Goal: Task Accomplishment & Management: Use online tool/utility

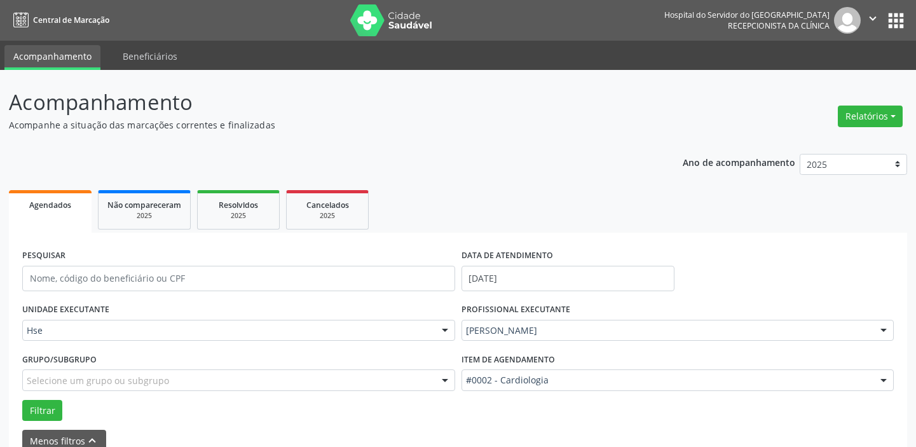
scroll to position [66, 0]
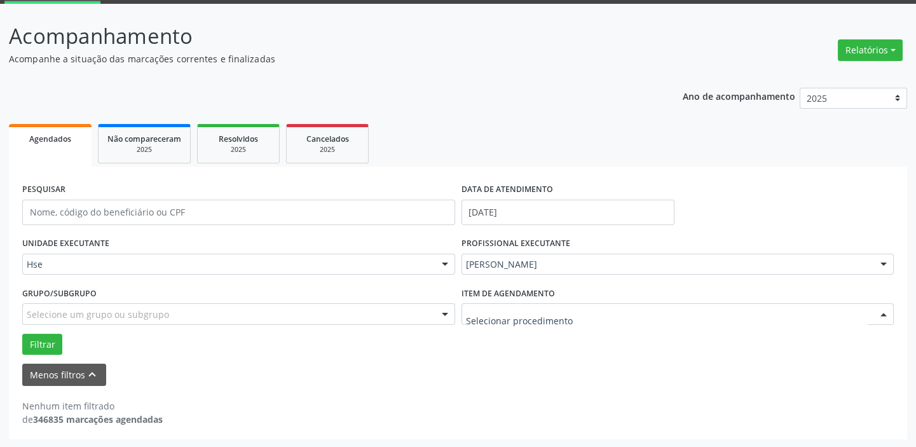
click at [494, 403] on div "Nenhum item filtrado de 346835 marcações agendadas" at bounding box center [457, 412] width 871 height 27
click at [38, 337] on button "Filtrar" at bounding box center [42, 345] width 40 height 22
click at [636, 275] on div "PROFISSIONAL EXECUTANTE [PERSON_NAME] Todos os profissionais [PERSON_NAME] Inte…" at bounding box center [677, 259] width 439 height 50
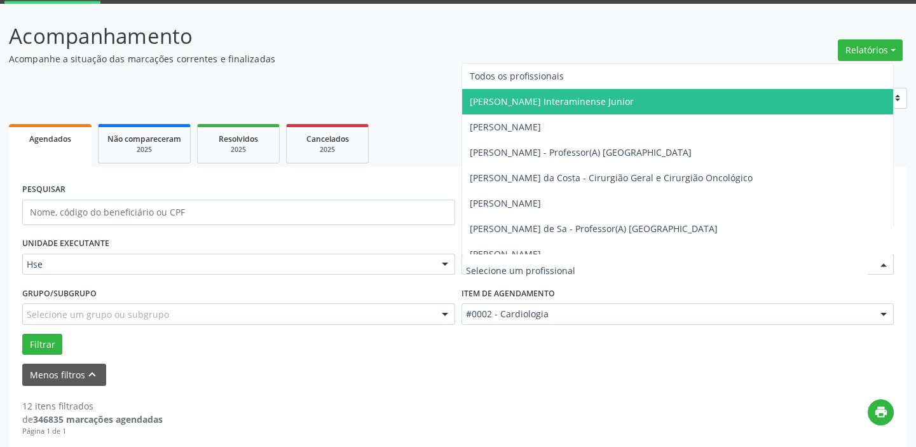
click at [631, 261] on input "text" at bounding box center [667, 270] width 402 height 25
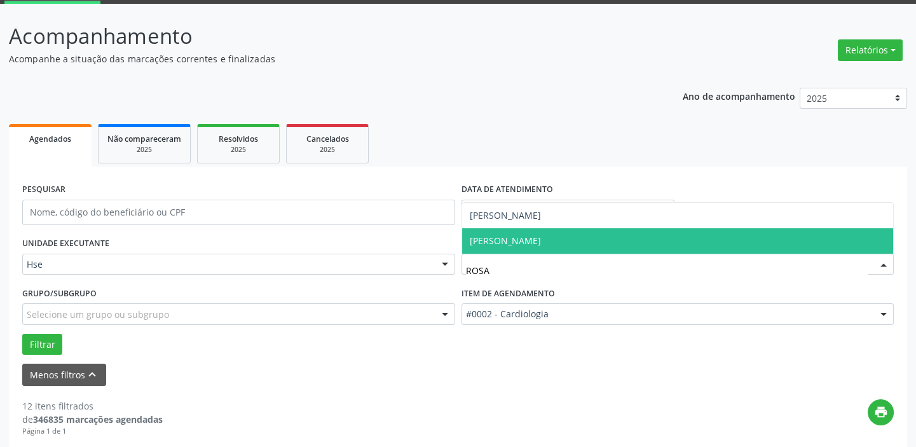
type input "ROSAL"
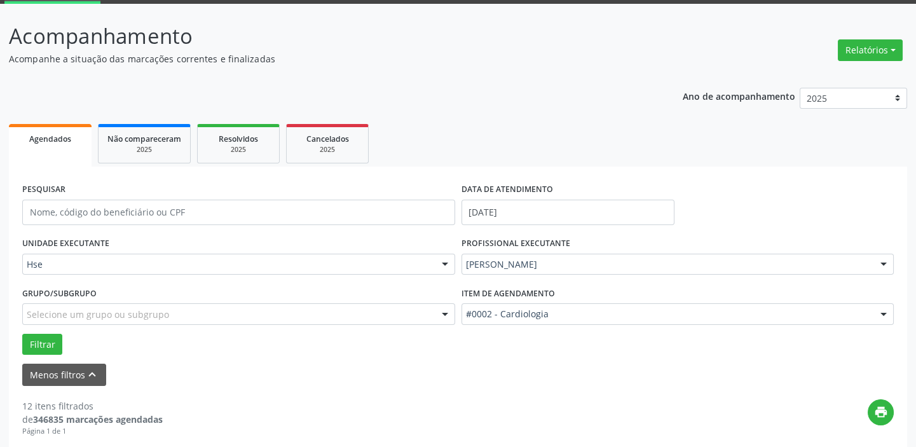
click at [500, 345] on div "Filtrar" at bounding box center [458, 345] width 878 height 22
click at [45, 348] on button "Filtrar" at bounding box center [42, 345] width 40 height 22
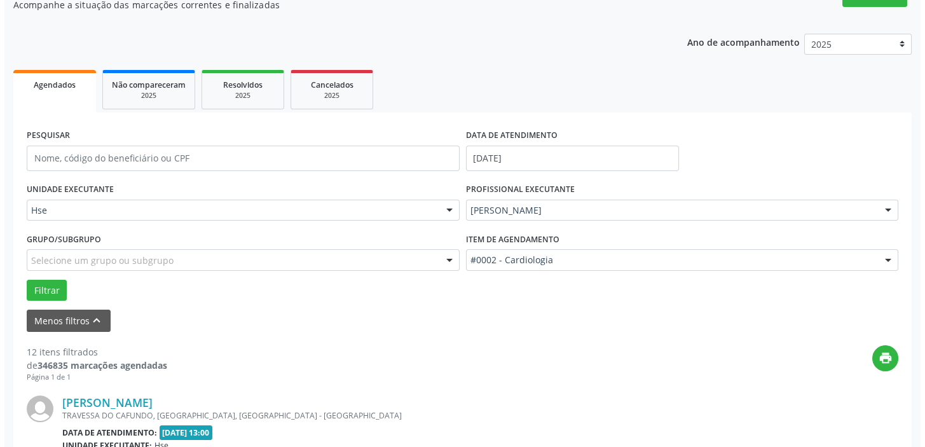
scroll to position [355, 0]
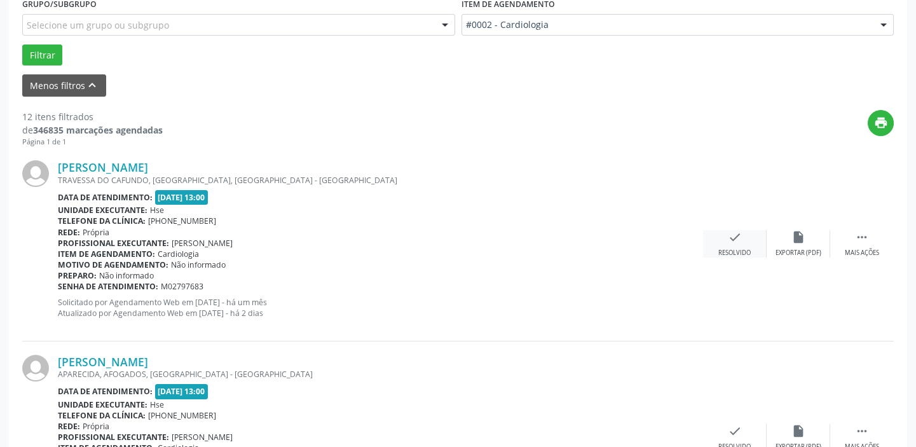
click at [739, 243] on div "check Resolvido" at bounding box center [735, 243] width 64 height 27
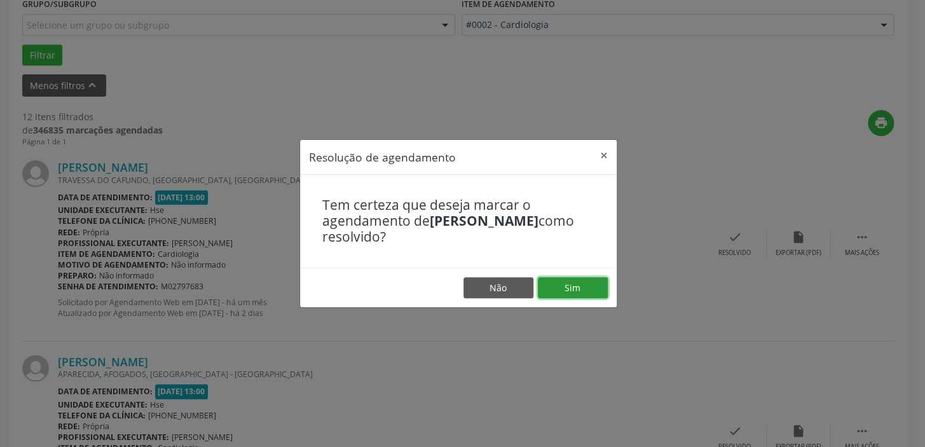
click at [583, 289] on button "Sim" at bounding box center [573, 288] width 70 height 22
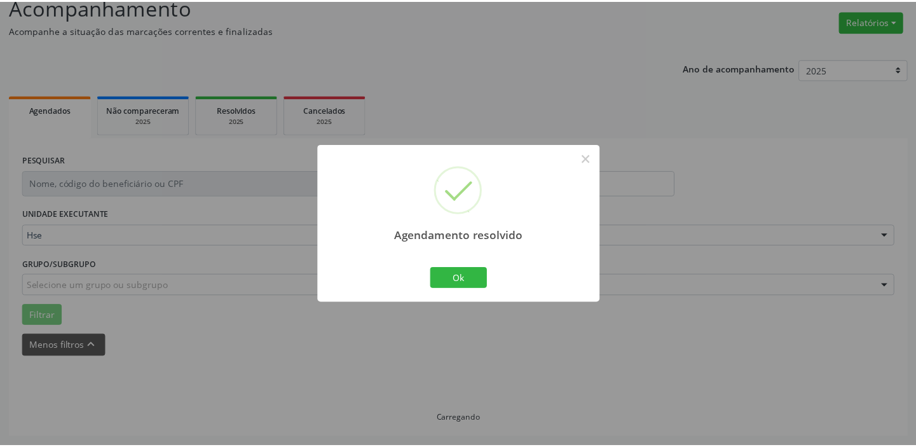
scroll to position [94, 0]
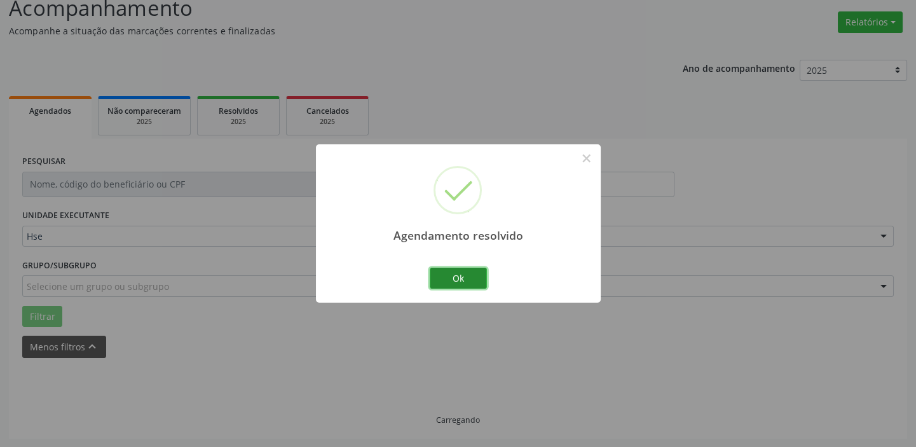
click at [446, 278] on button "Ok" at bounding box center [458, 279] width 57 height 22
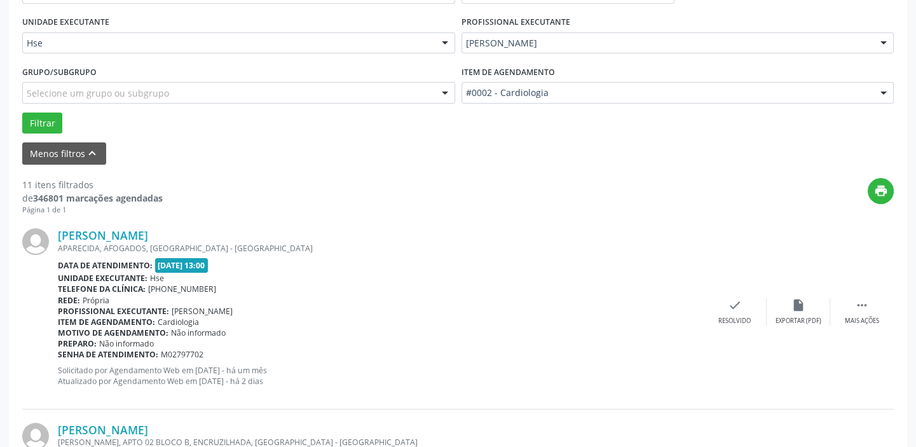
scroll to position [325, 0]
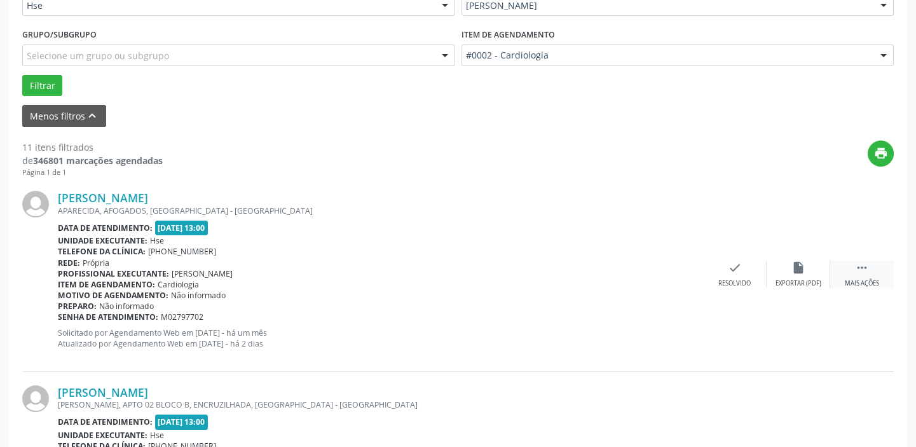
click at [858, 279] on div "Mais ações" at bounding box center [862, 283] width 34 height 9
drag, startPoint x: 826, startPoint y: 261, endPoint x: 820, endPoint y: 262, distance: 6.6
click at [823, 261] on div " Menos ações alarm_off Não compareceu cancel Cancelar print Imprimir insert_dr…" at bounding box center [702, 274] width 381 height 27
click at [820, 262] on div "alarm_off Não compareceu" at bounding box center [798, 274] width 64 height 27
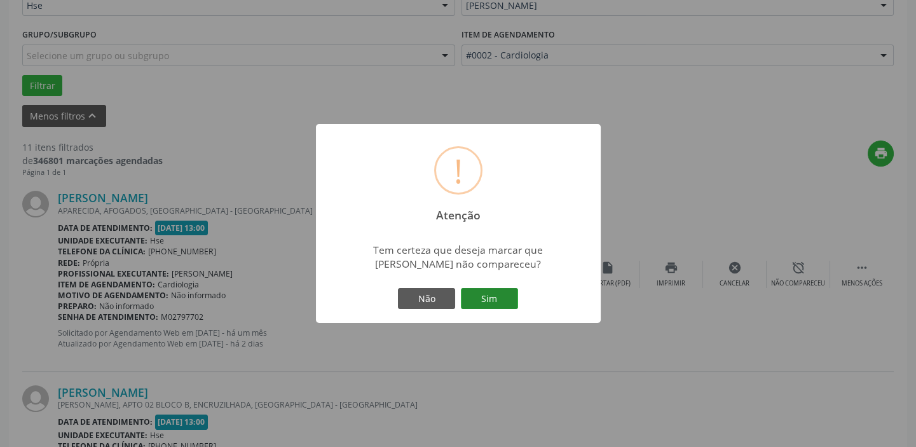
click at [493, 298] on button "Sim" at bounding box center [489, 299] width 57 height 22
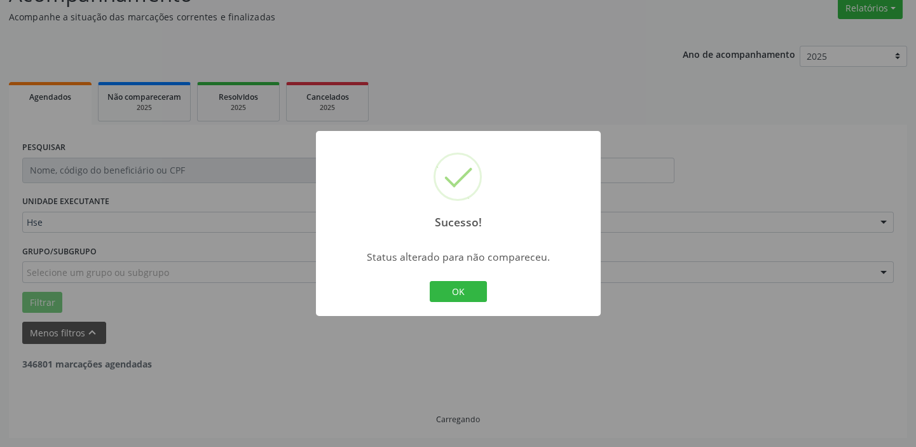
scroll to position [107, 0]
click at [451, 296] on button "OK" at bounding box center [458, 292] width 57 height 22
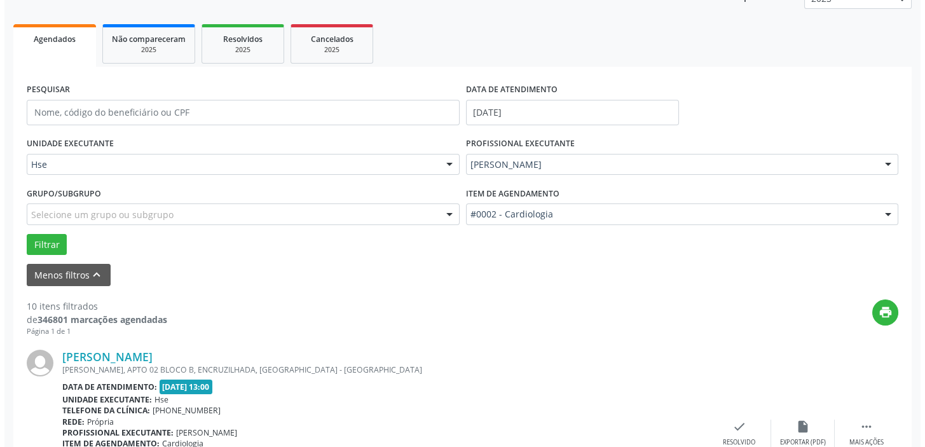
scroll to position [222, 0]
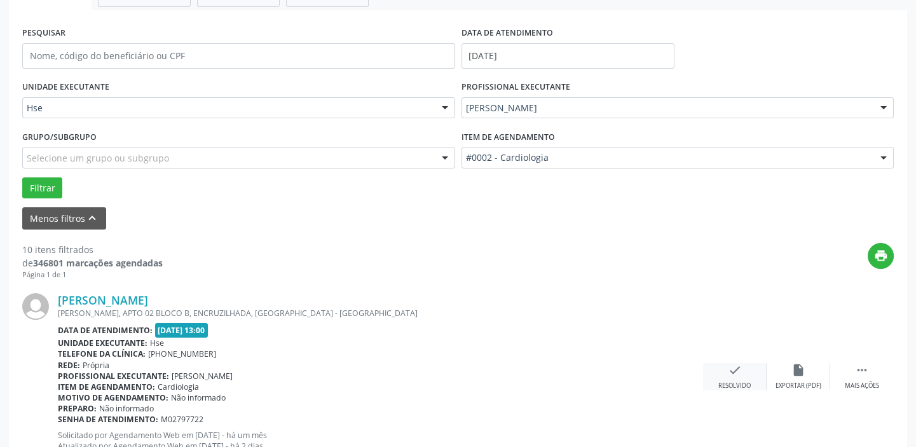
click at [725, 379] on div "check Resolvido" at bounding box center [735, 376] width 64 height 27
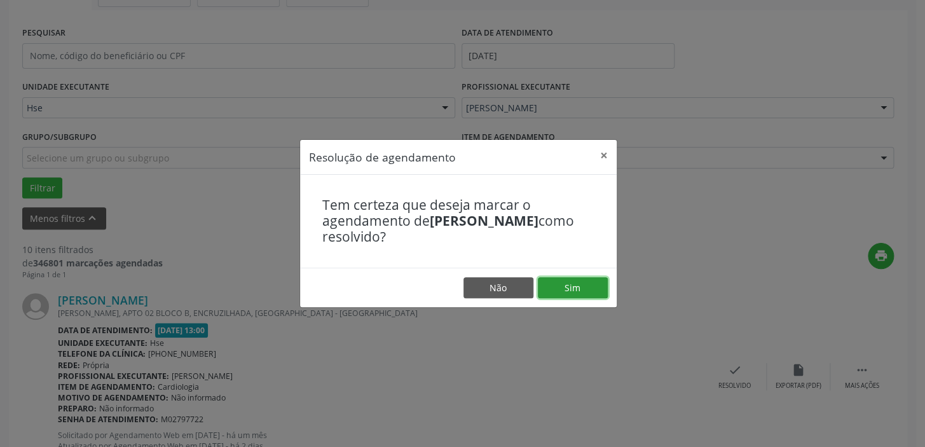
click at [561, 294] on button "Sim" at bounding box center [573, 288] width 70 height 22
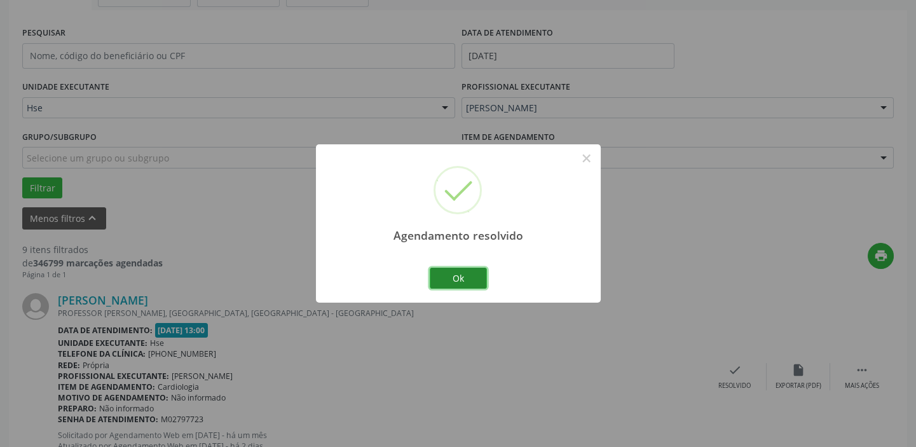
click at [480, 281] on button "Ok" at bounding box center [458, 279] width 57 height 22
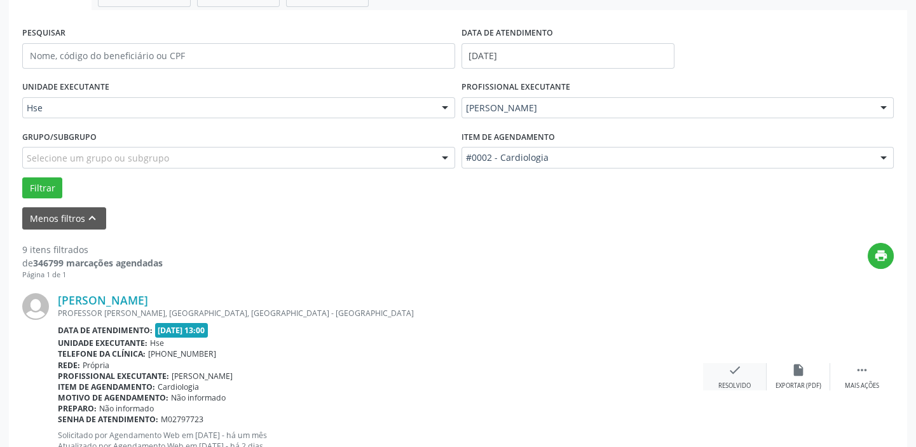
click at [725, 384] on div "Resolvido" at bounding box center [734, 385] width 32 height 9
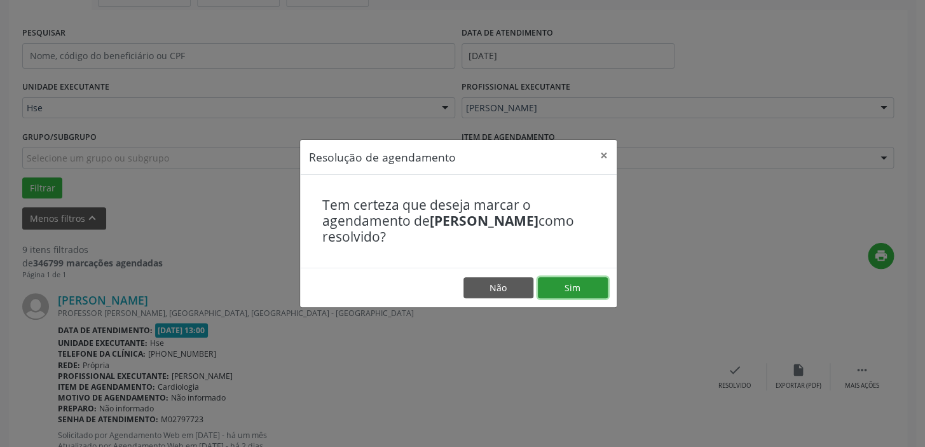
click at [561, 291] on button "Sim" at bounding box center [573, 288] width 70 height 22
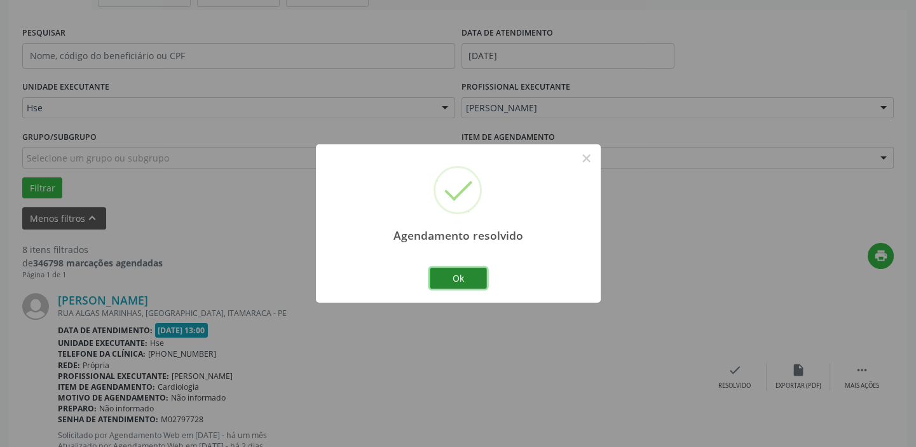
click at [472, 275] on button "Ok" at bounding box center [458, 279] width 57 height 22
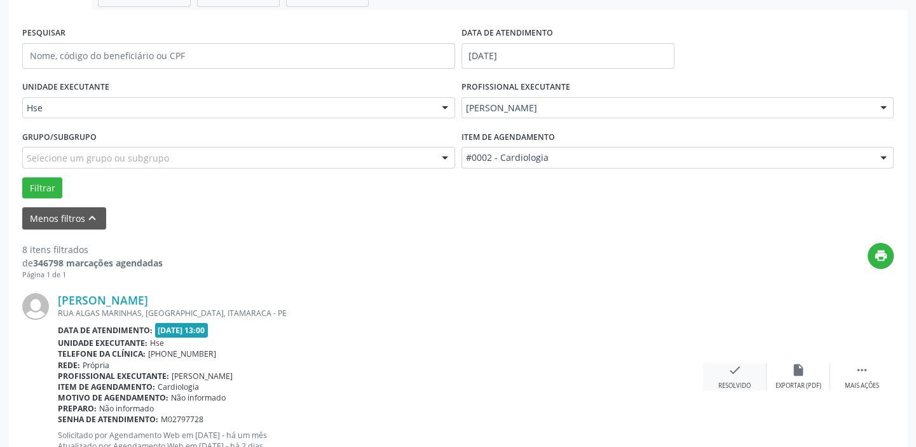
click at [737, 381] on div "Resolvido" at bounding box center [734, 385] width 32 height 9
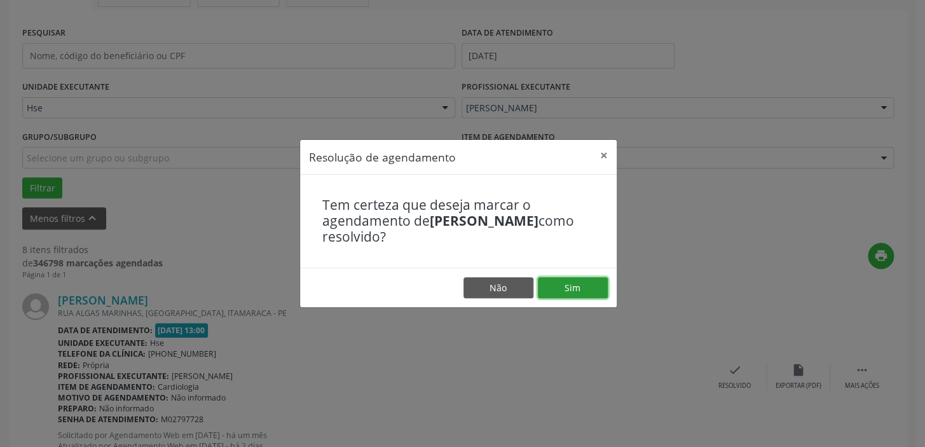
click at [580, 291] on button "Sim" at bounding box center [573, 288] width 70 height 22
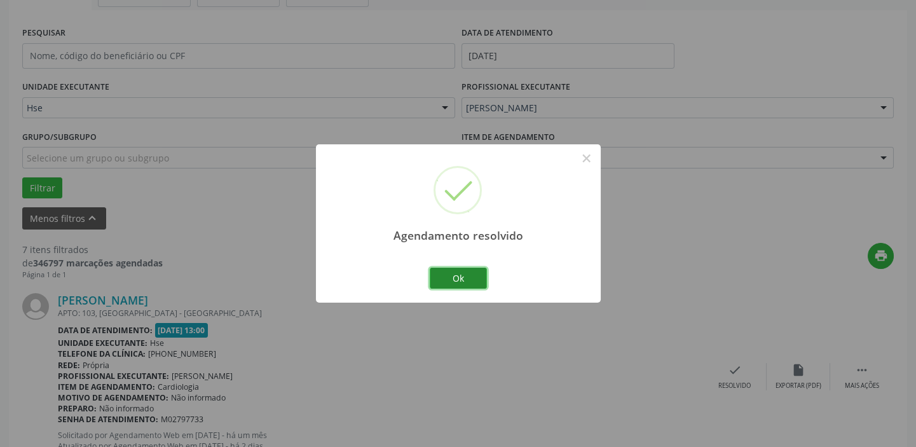
click at [443, 279] on button "Ok" at bounding box center [458, 279] width 57 height 22
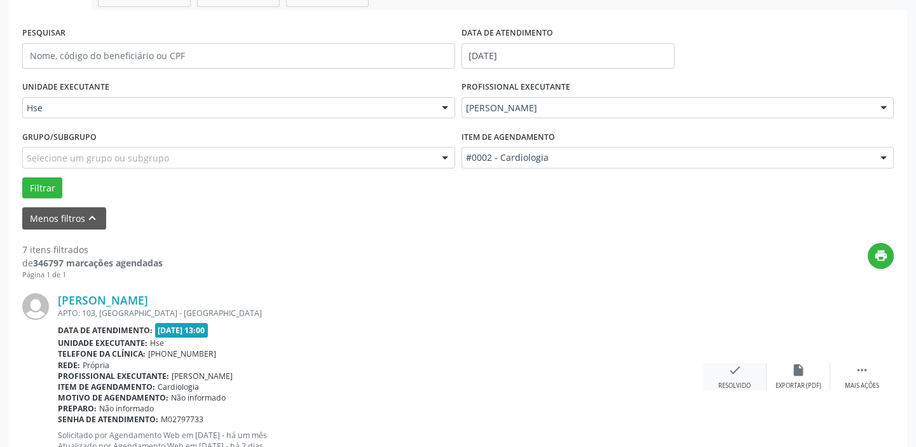
click at [744, 378] on div "check Resolvido" at bounding box center [735, 376] width 64 height 27
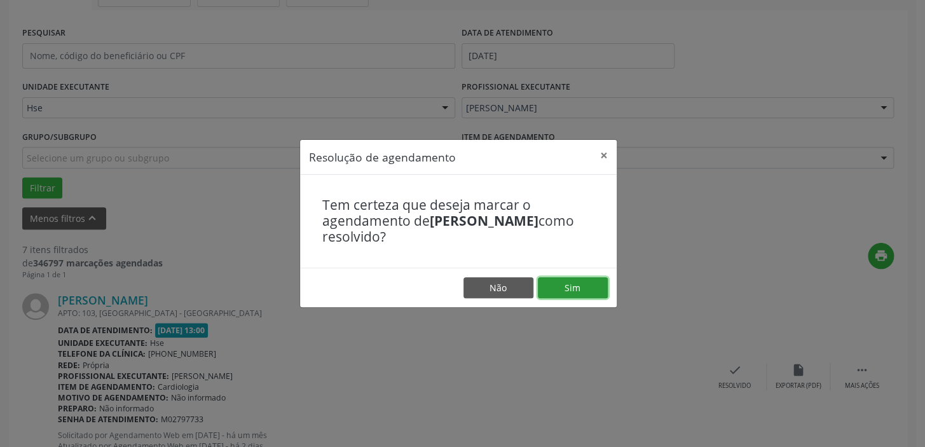
click at [585, 281] on button "Sim" at bounding box center [573, 288] width 70 height 22
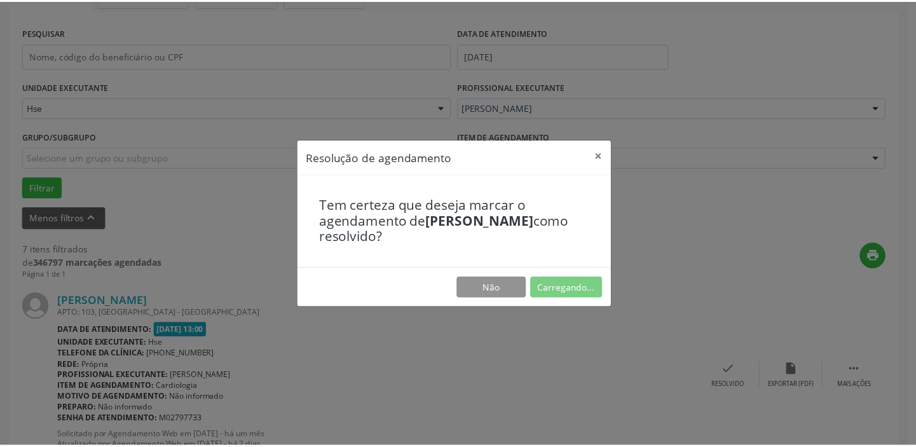
scroll to position [94, 0]
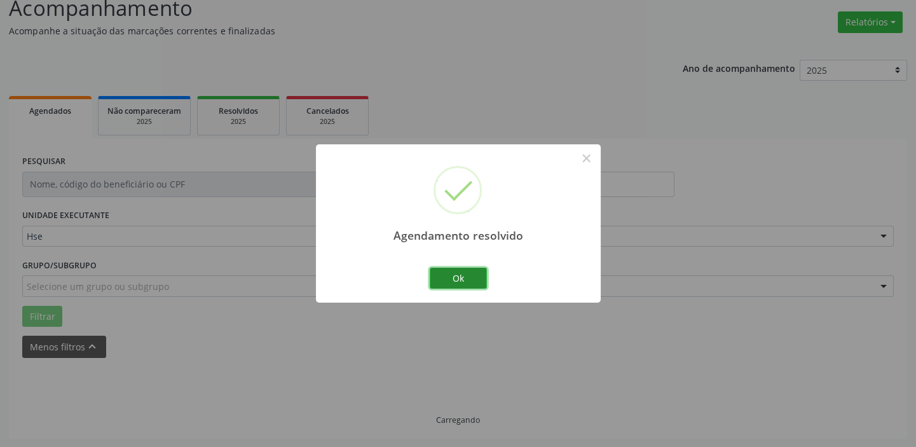
click at [458, 279] on button "Ok" at bounding box center [458, 279] width 57 height 22
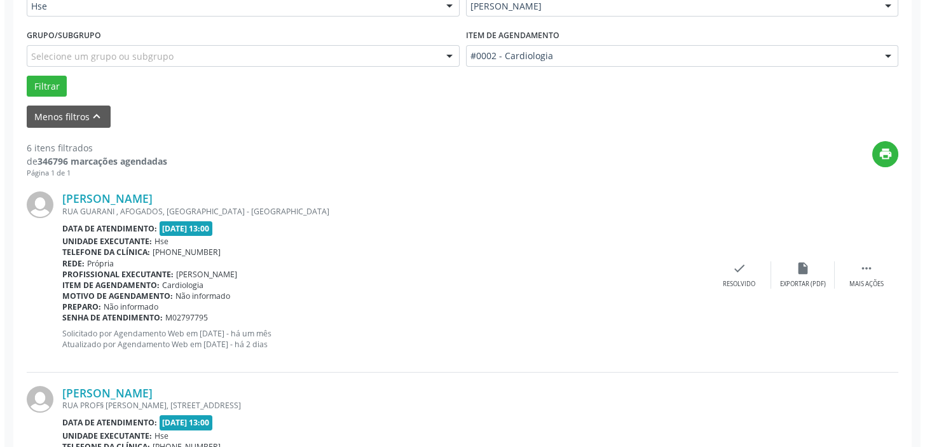
scroll to position [325, 0]
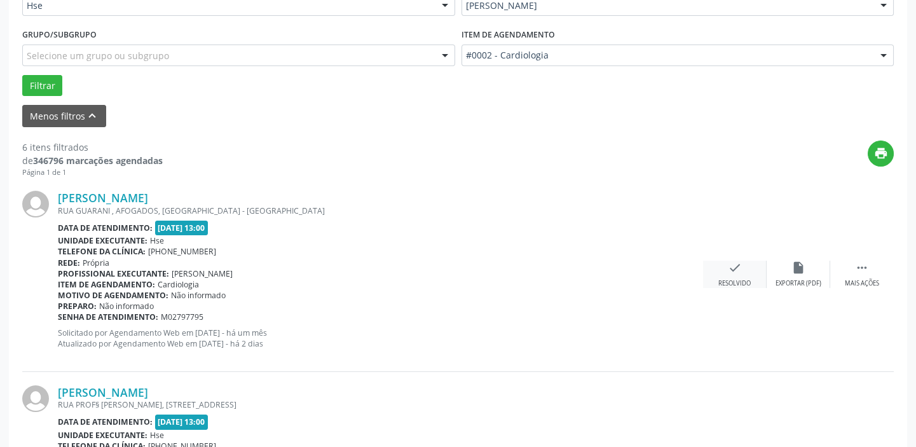
click at [744, 266] on div "check Resolvido" at bounding box center [735, 274] width 64 height 27
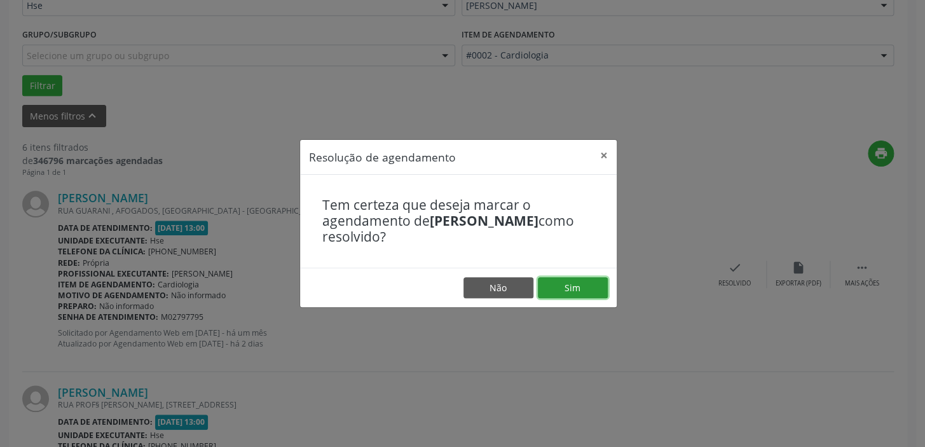
click at [574, 289] on button "Sim" at bounding box center [573, 288] width 70 height 22
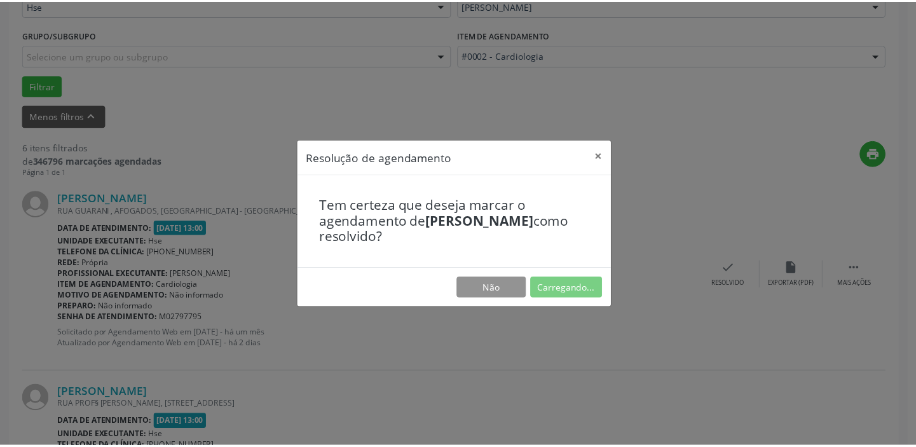
scroll to position [94, 0]
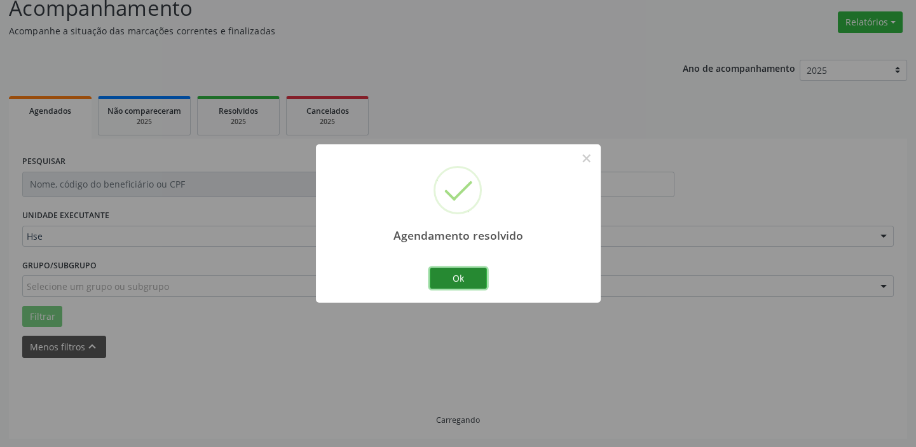
click at [461, 283] on button "Ok" at bounding box center [458, 279] width 57 height 22
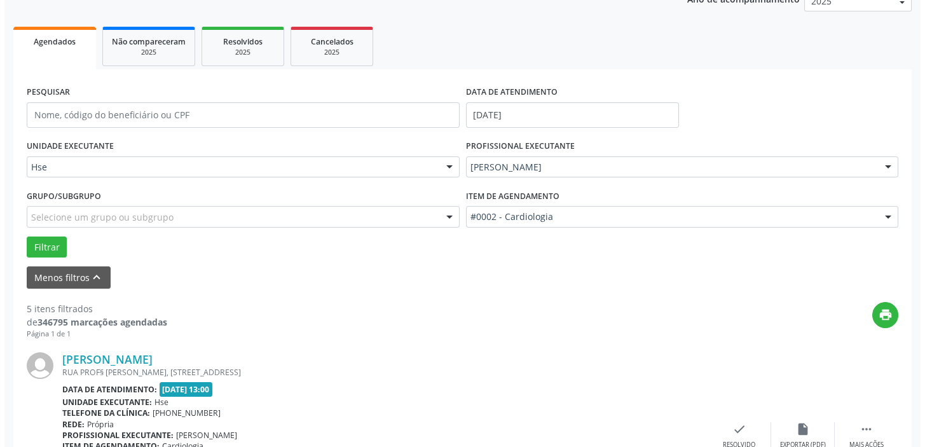
scroll to position [222, 0]
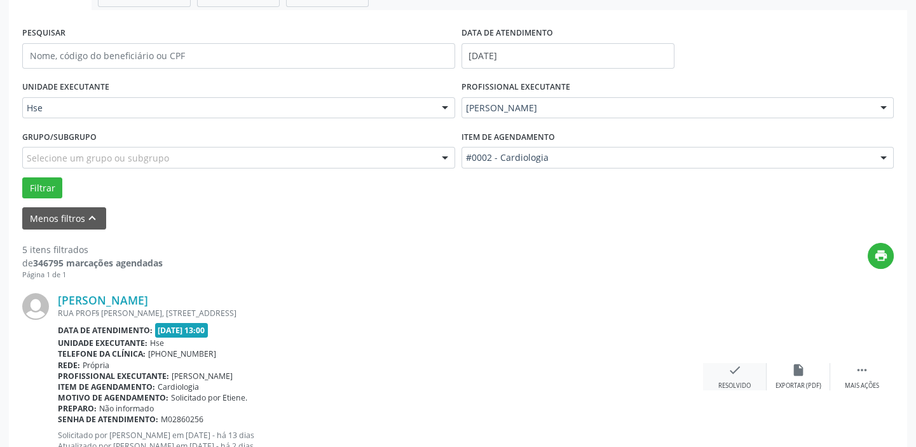
click at [732, 365] on icon "check" at bounding box center [735, 370] width 14 height 14
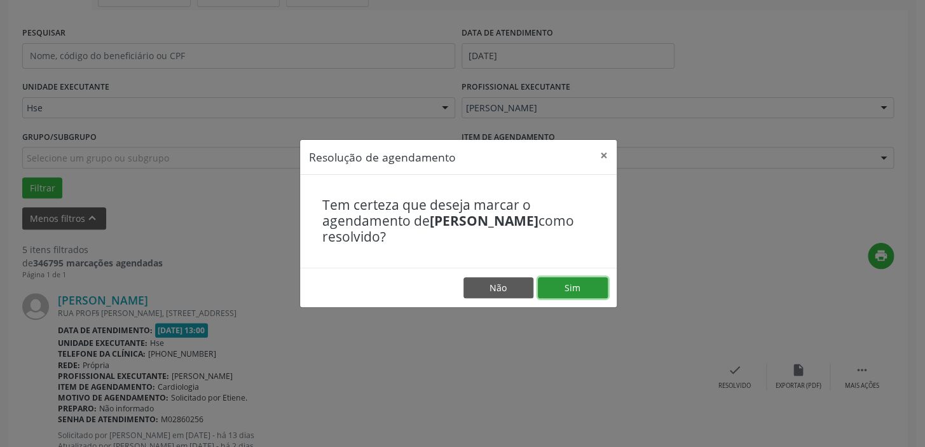
click at [590, 291] on button "Sim" at bounding box center [573, 288] width 70 height 22
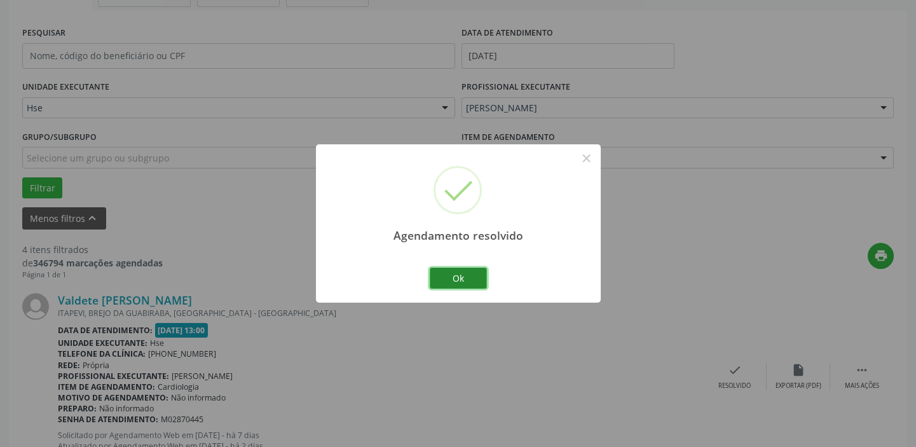
click at [453, 283] on button "Ok" at bounding box center [458, 279] width 57 height 22
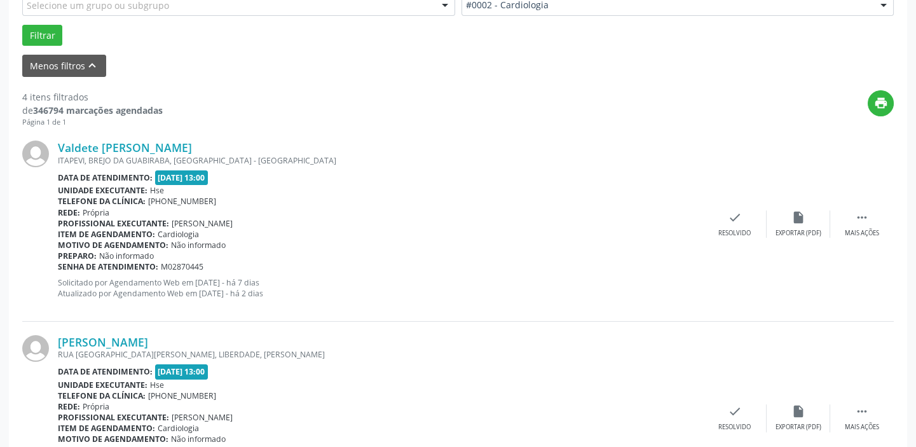
scroll to position [454, 0]
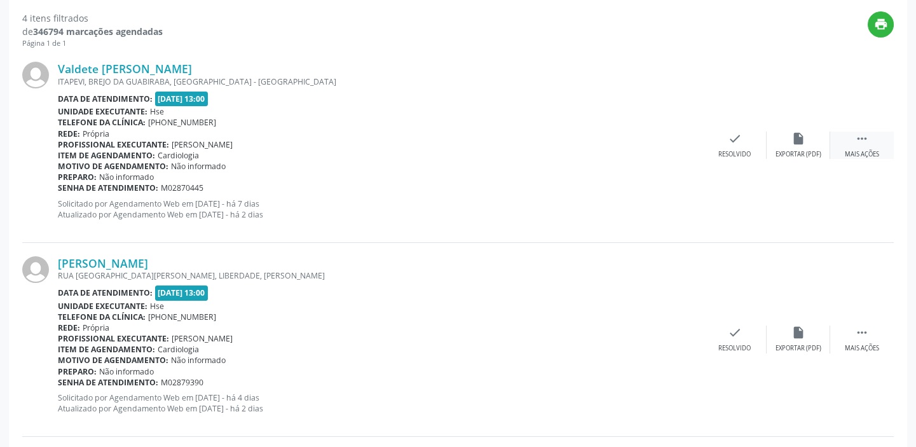
click at [859, 137] on icon "" at bounding box center [862, 139] width 14 height 14
click at [808, 144] on div "alarm_off Não compareceu" at bounding box center [798, 145] width 64 height 27
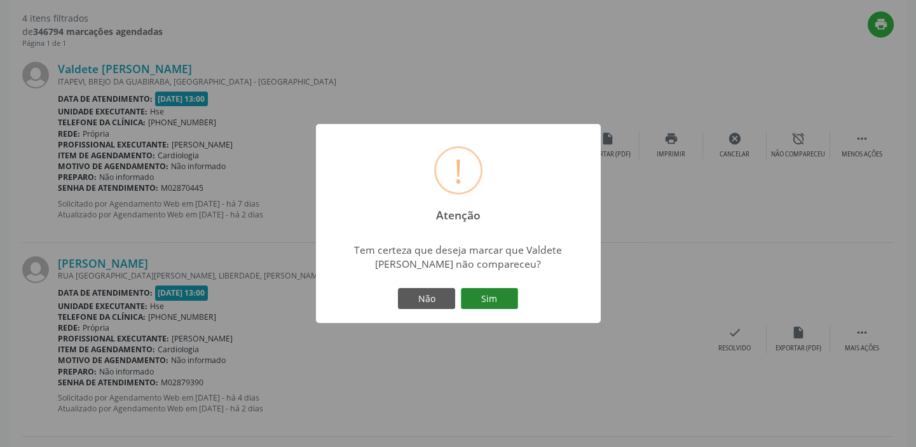
click at [503, 306] on button "Sim" at bounding box center [489, 299] width 57 height 22
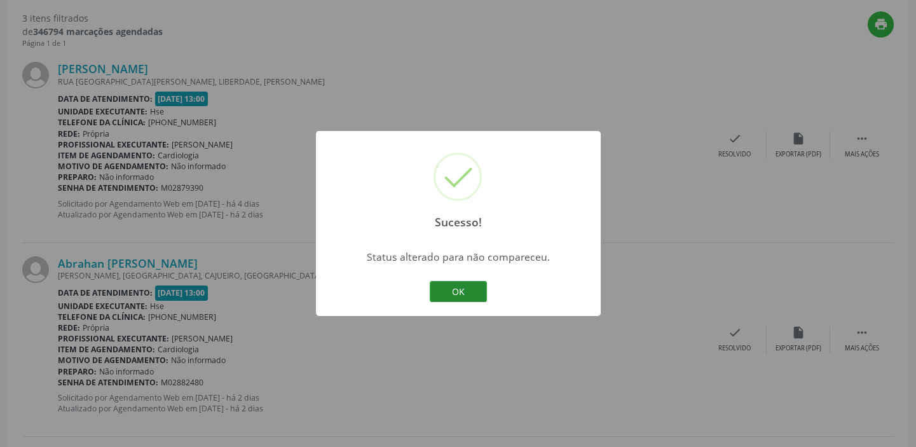
click at [464, 292] on button "OK" at bounding box center [458, 292] width 57 height 22
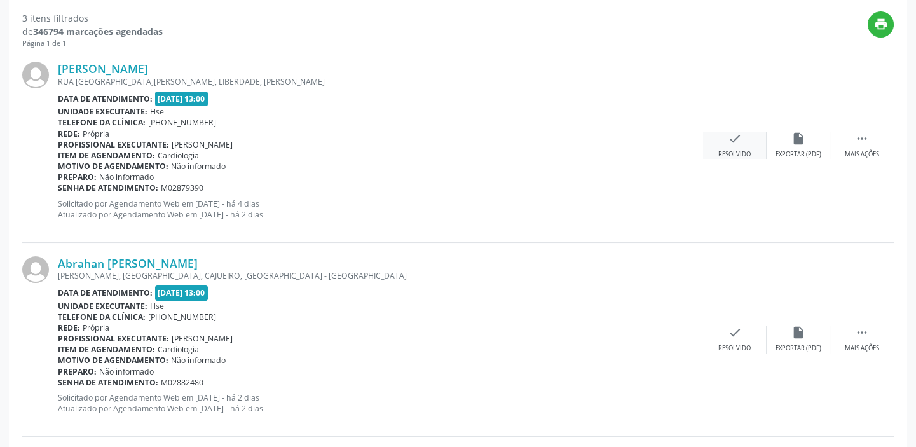
click at [735, 153] on div "Resolvido" at bounding box center [734, 154] width 32 height 9
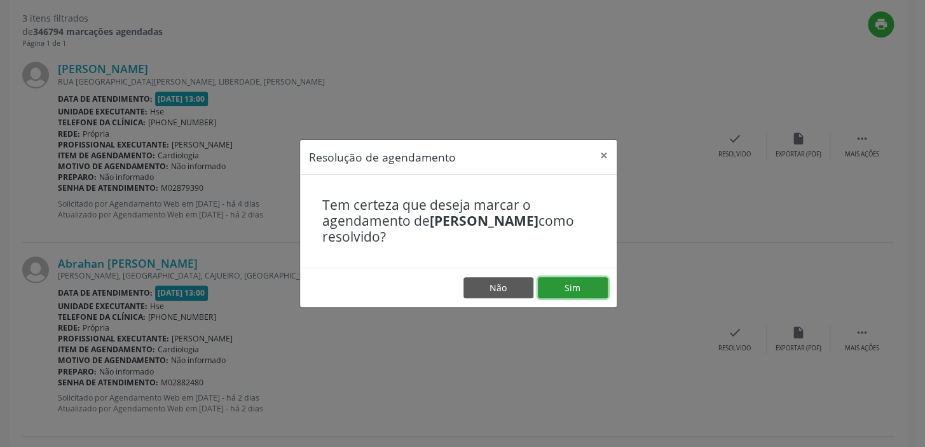
click at [592, 294] on button "Sim" at bounding box center [573, 288] width 70 height 22
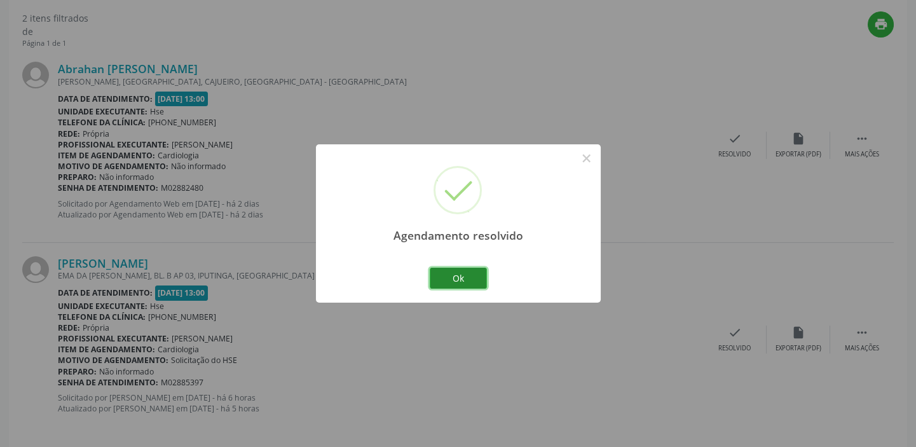
click at [459, 277] on button "Ok" at bounding box center [458, 279] width 57 height 22
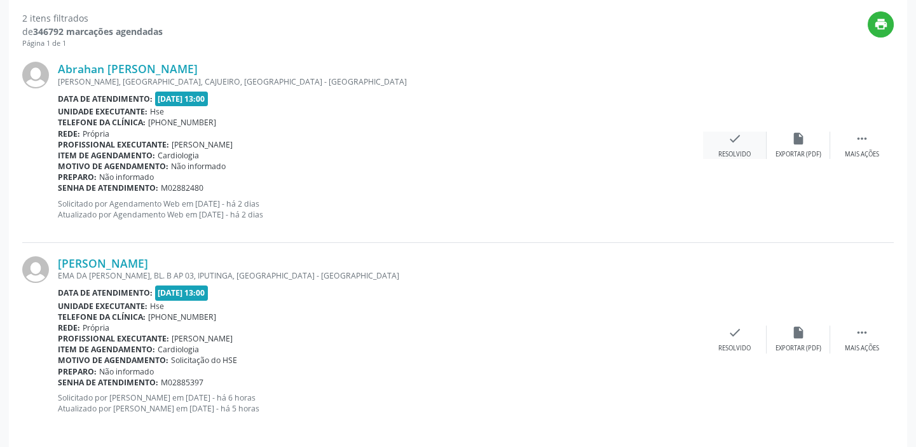
click at [729, 144] on icon "check" at bounding box center [735, 139] width 14 height 14
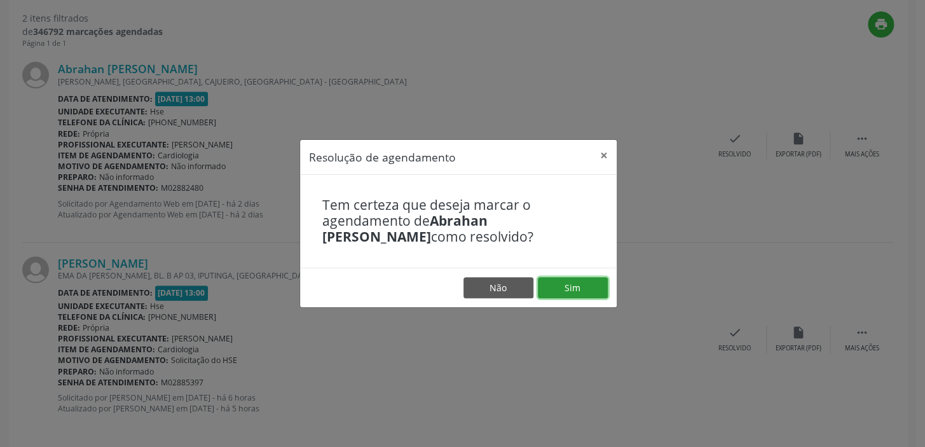
click at [594, 277] on button "Sim" at bounding box center [573, 288] width 70 height 22
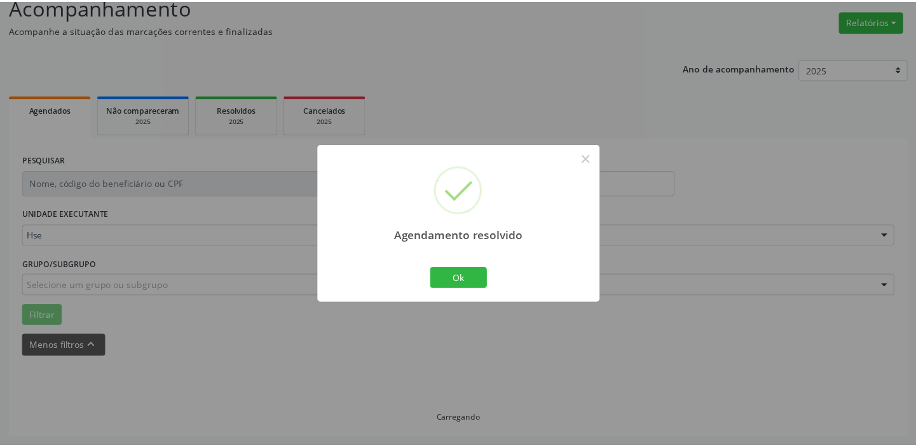
scroll to position [94, 0]
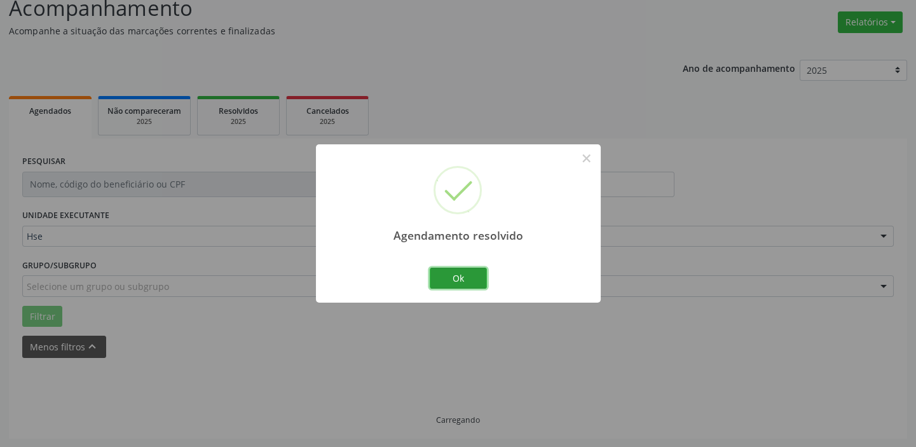
click at [460, 281] on button "Ok" at bounding box center [458, 279] width 57 height 22
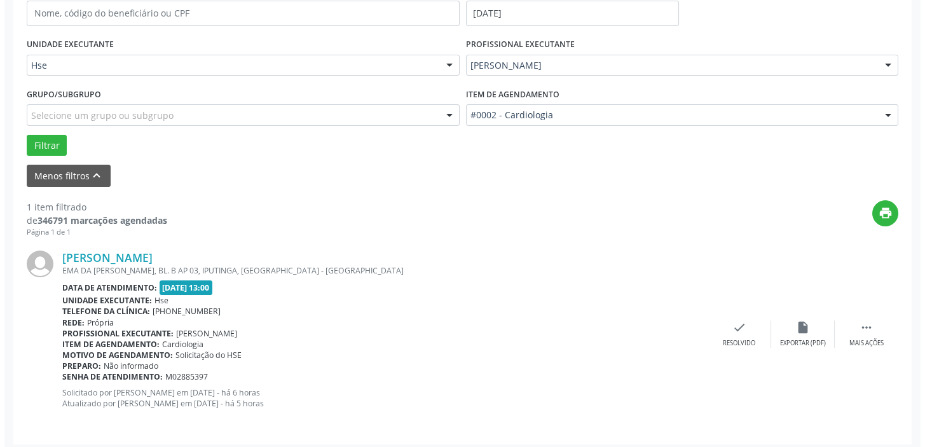
scroll to position [271, 0]
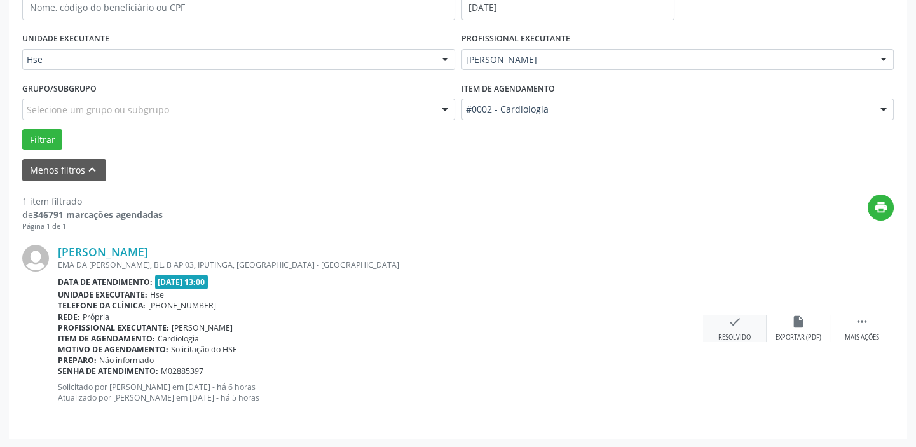
click at [731, 328] on div "check Resolvido" at bounding box center [735, 328] width 64 height 27
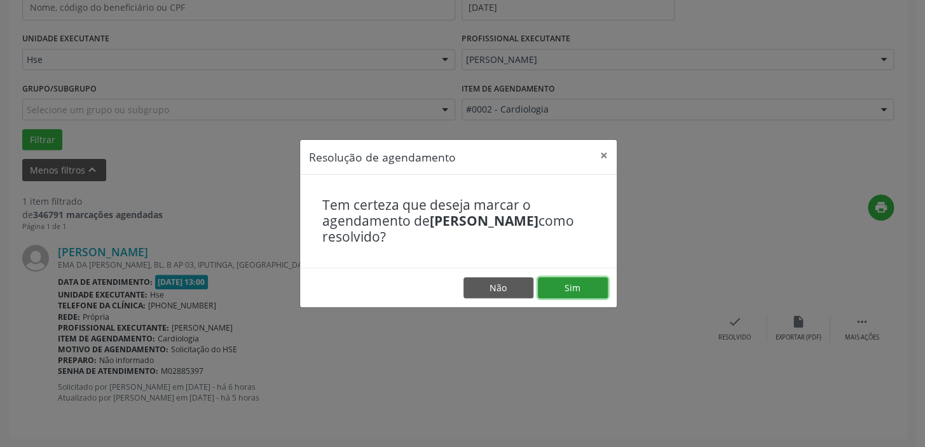
click at [581, 285] on button "Sim" at bounding box center [573, 288] width 70 height 22
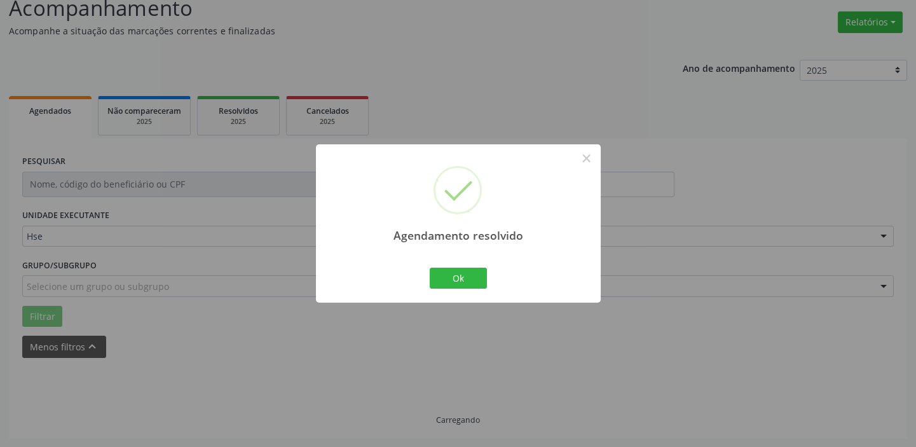
scroll to position [66, 0]
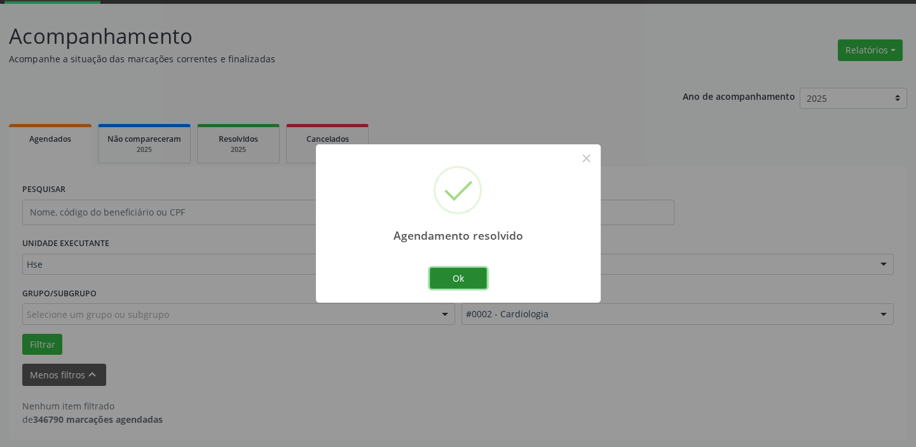
click at [447, 278] on button "Ok" at bounding box center [458, 279] width 57 height 22
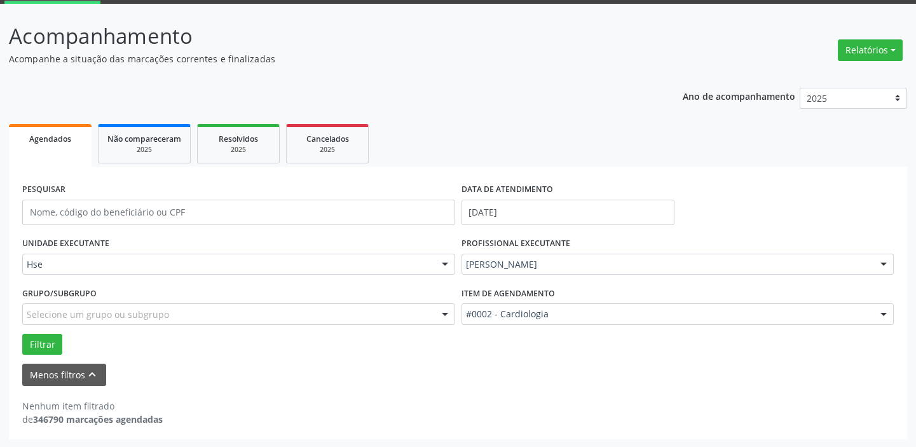
click at [53, 330] on div "Grupo/Subgrupo Selecione um grupo ou subgrupo Todos os grupos e subgrupos Nenhu…" at bounding box center [238, 308] width 439 height 50
click at [57, 345] on button "Filtrar" at bounding box center [42, 345] width 40 height 22
